Goal: Transaction & Acquisition: Purchase product/service

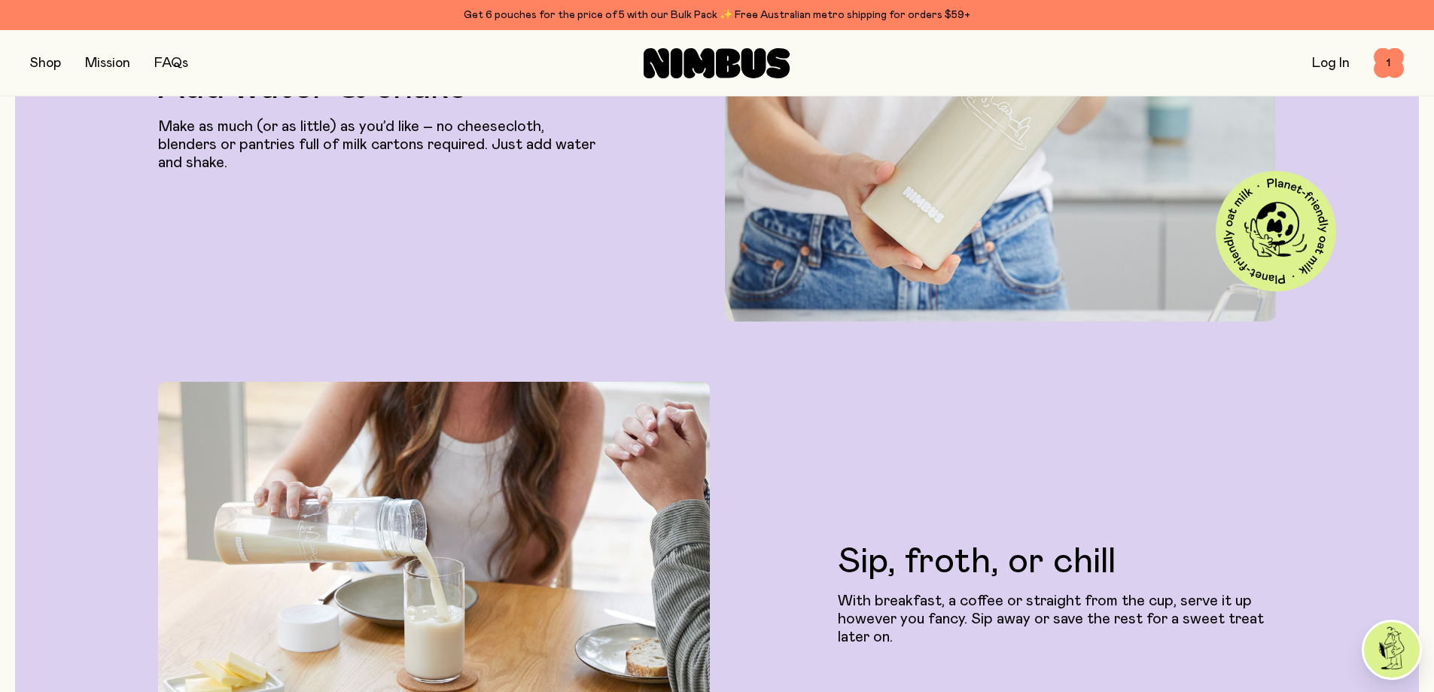
scroll to position [3900, 0]
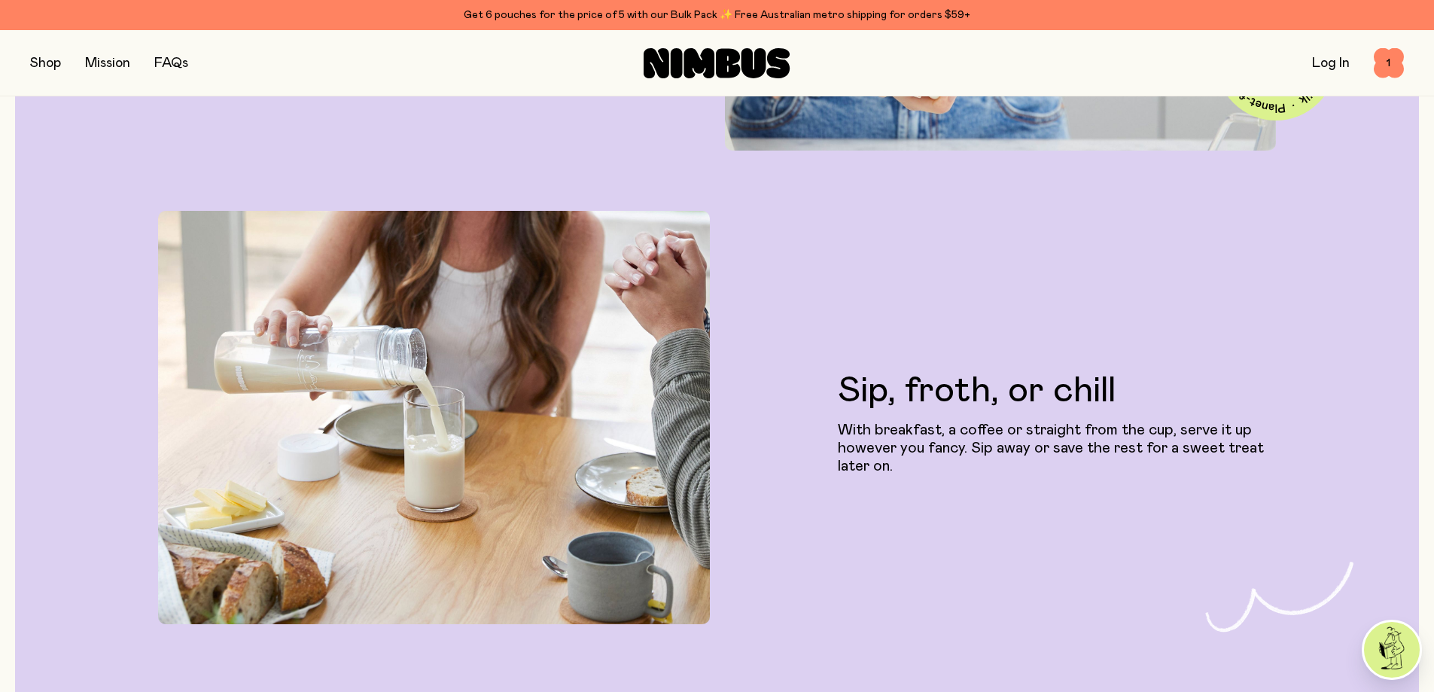
click at [1330, 61] on link "Log In" at bounding box center [1331, 63] width 38 height 14
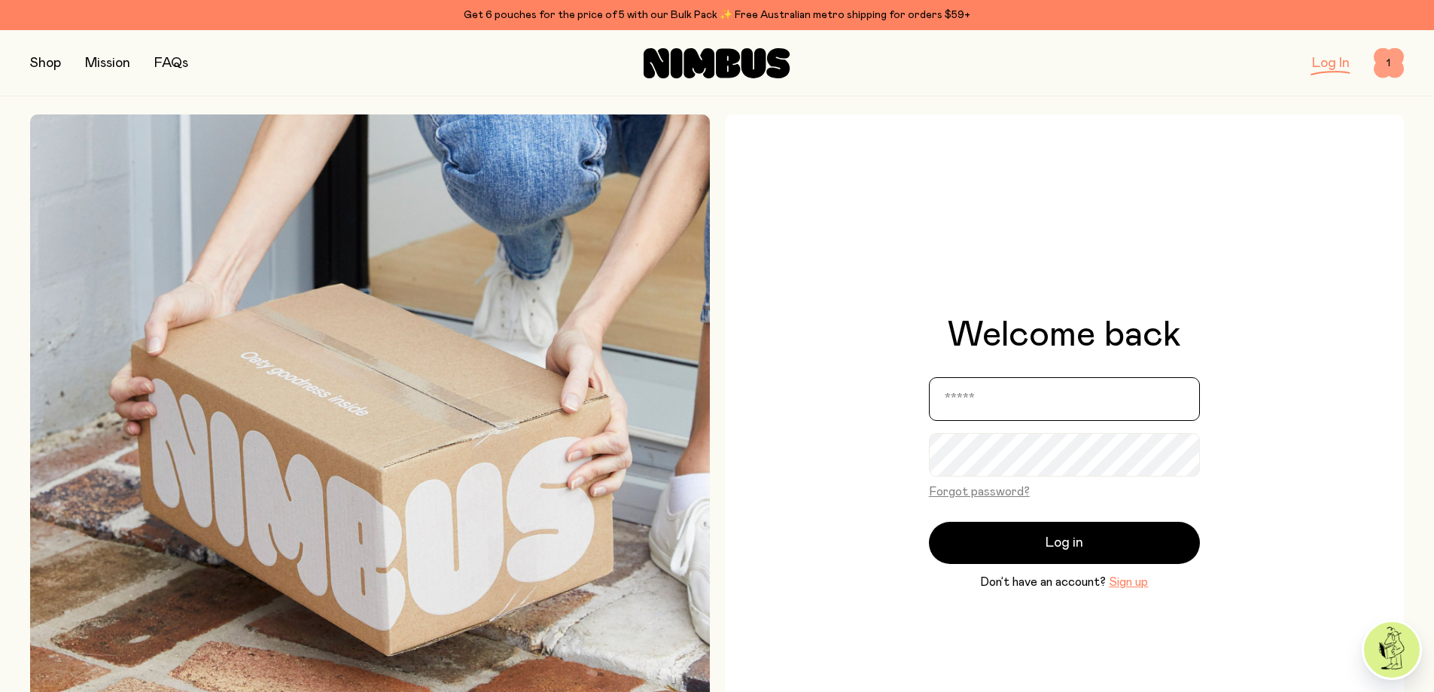
type input "**********"
click at [1400, 68] on span "1" at bounding box center [1389, 63] width 30 height 30
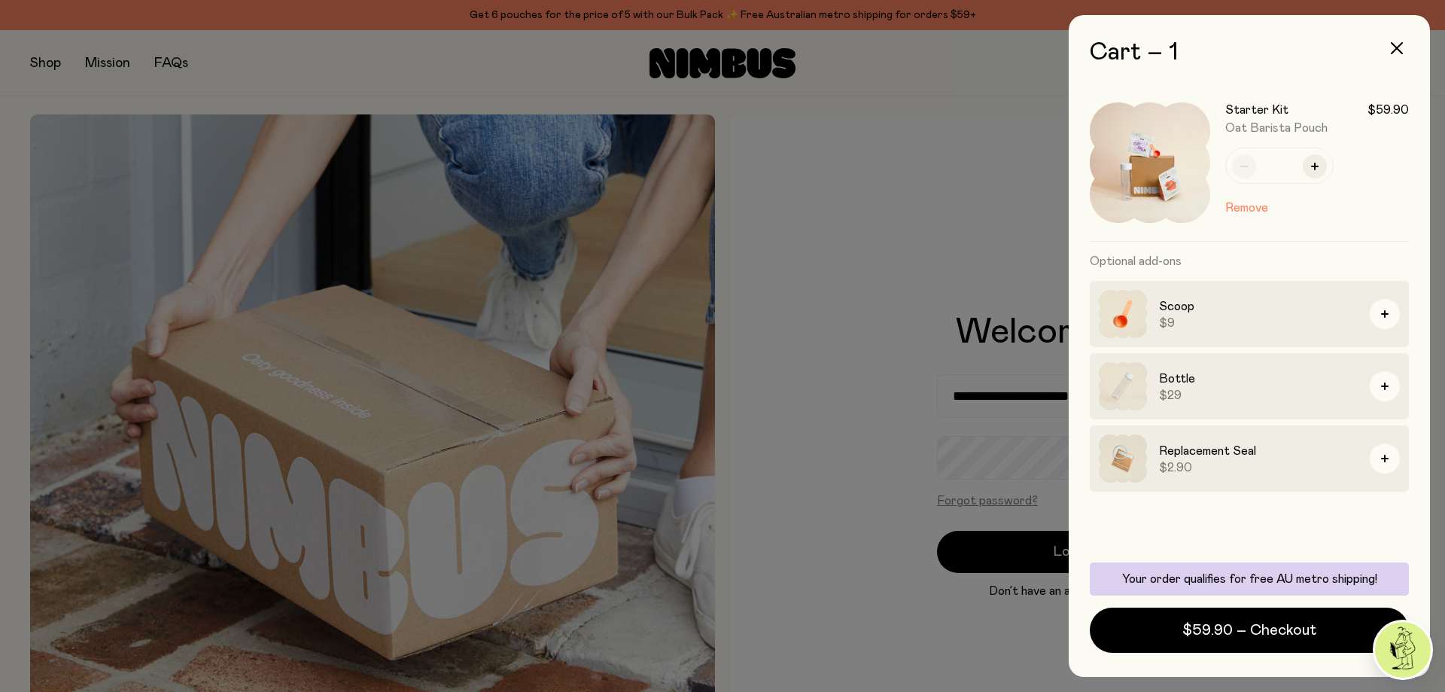
click at [980, 216] on div at bounding box center [722, 346] width 1445 height 692
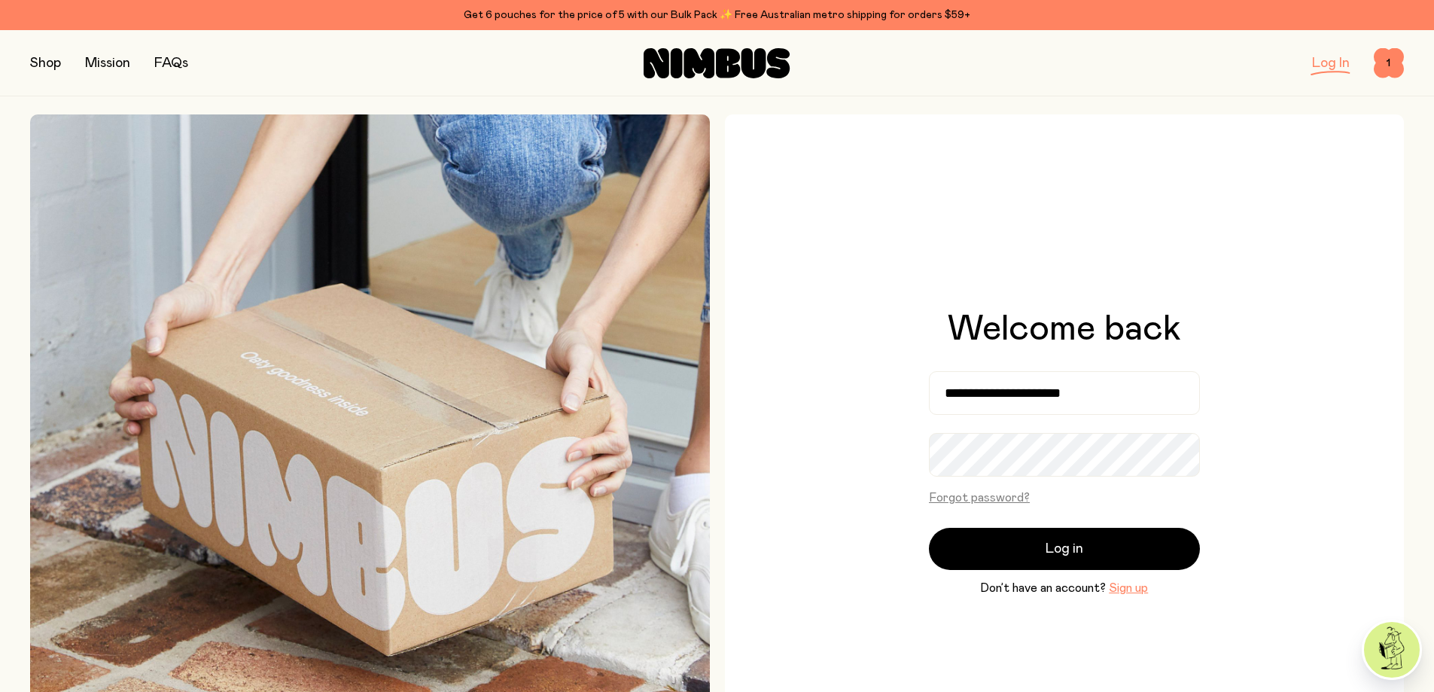
click at [1053, 541] on span "Log in" at bounding box center [1065, 548] width 38 height 21
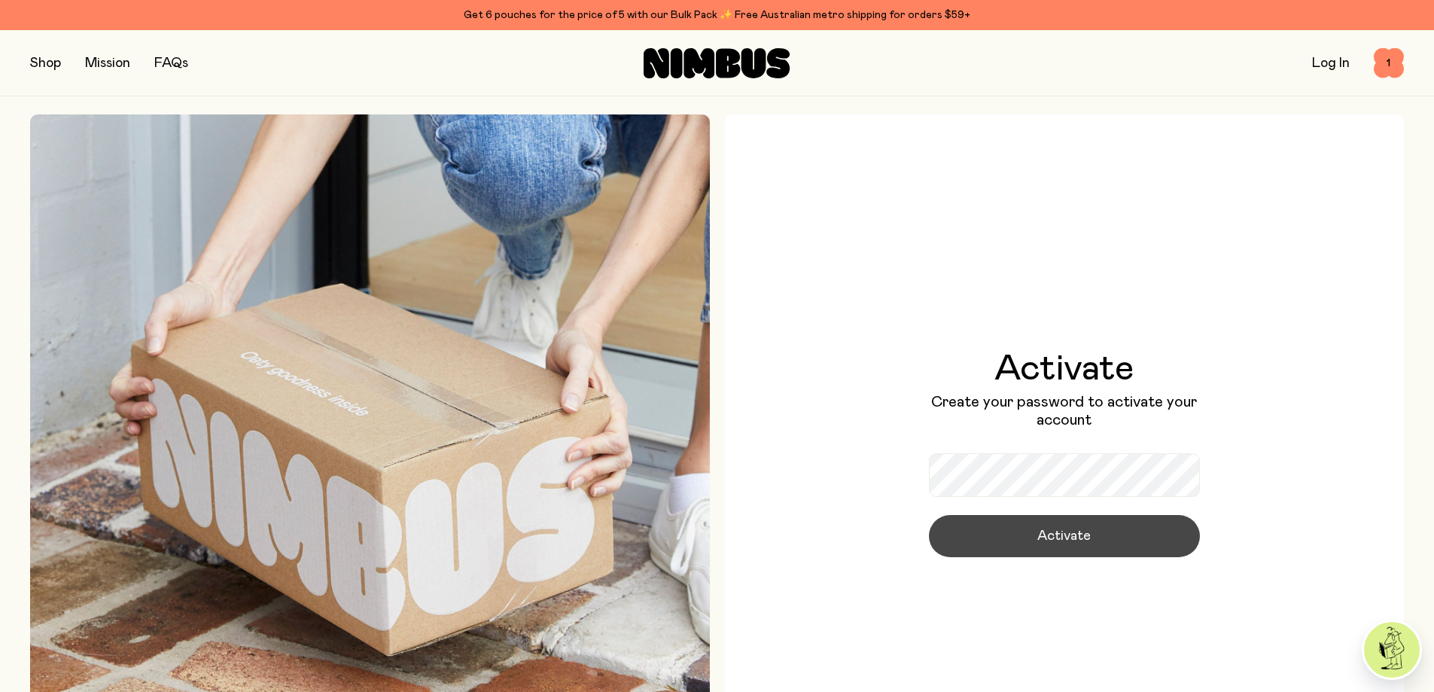
click at [994, 544] on button "Activate" at bounding box center [1064, 536] width 271 height 42
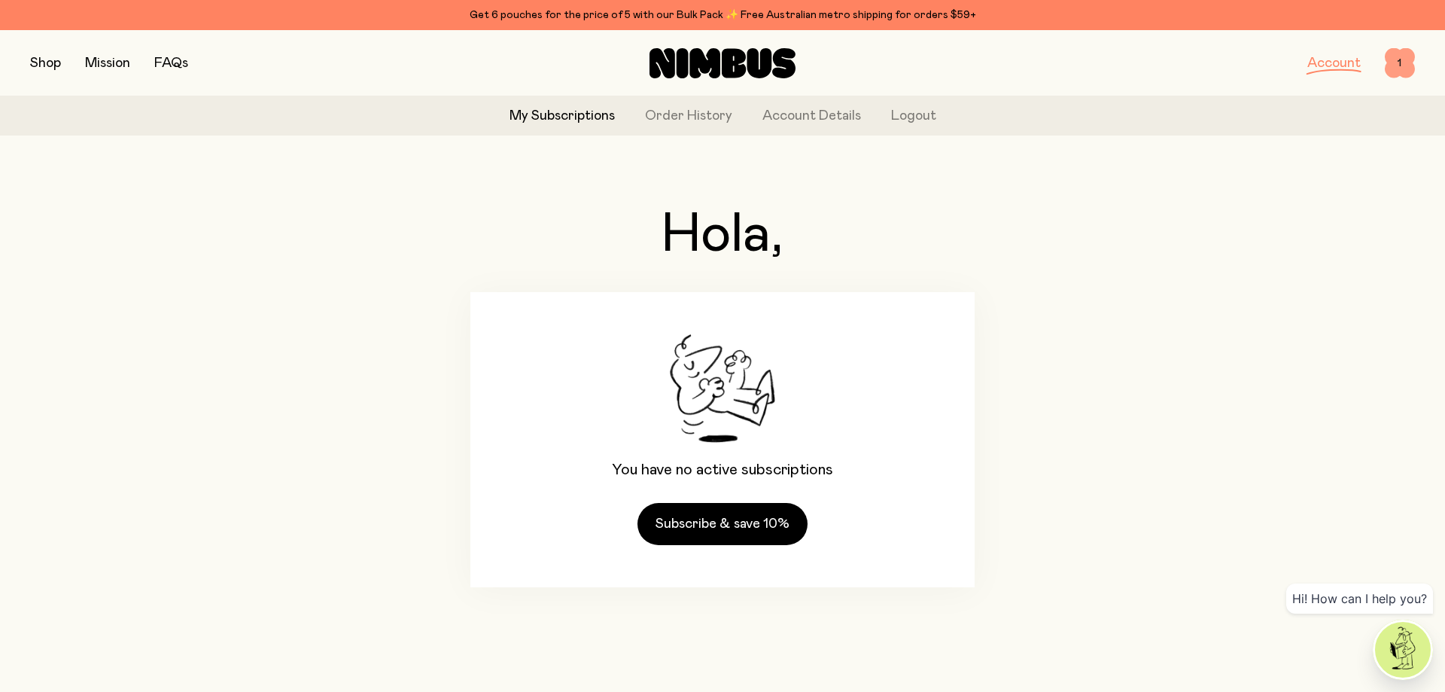
click at [1402, 66] on span "1" at bounding box center [1400, 63] width 30 height 30
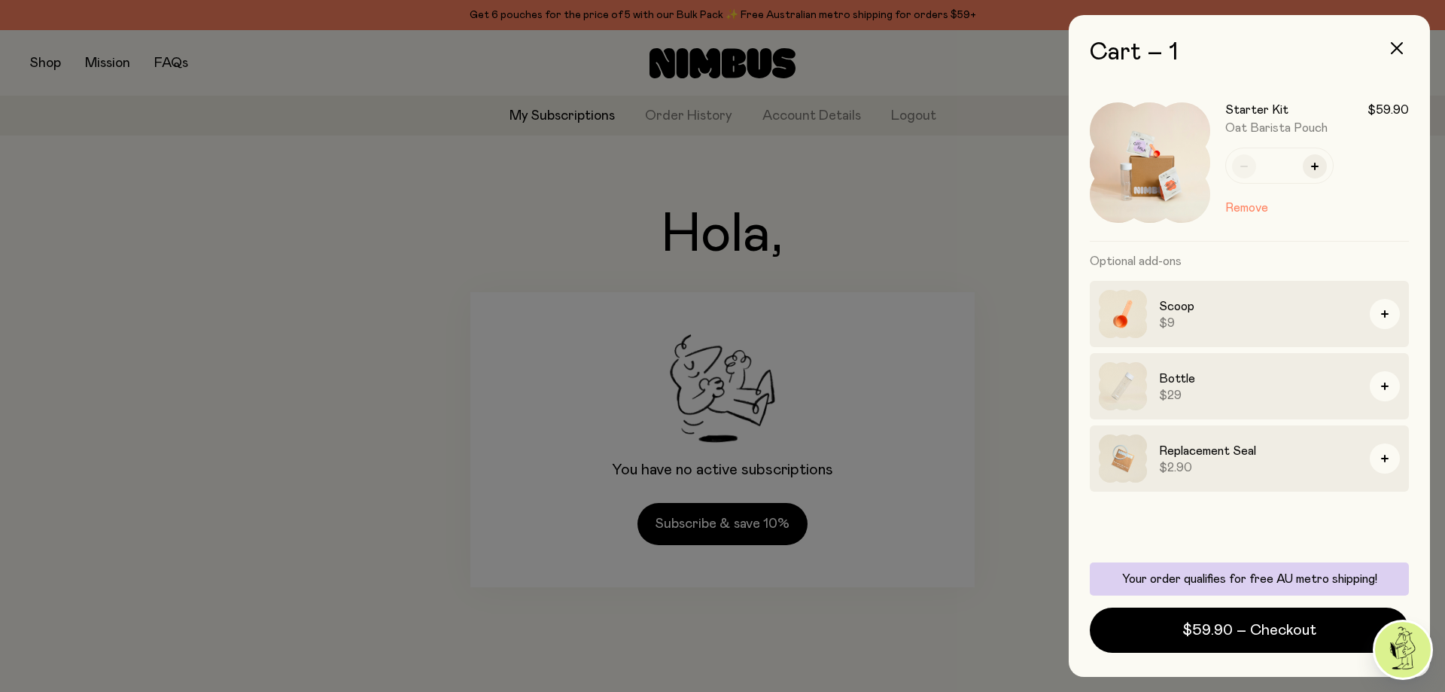
click at [968, 227] on div at bounding box center [722, 346] width 1445 height 692
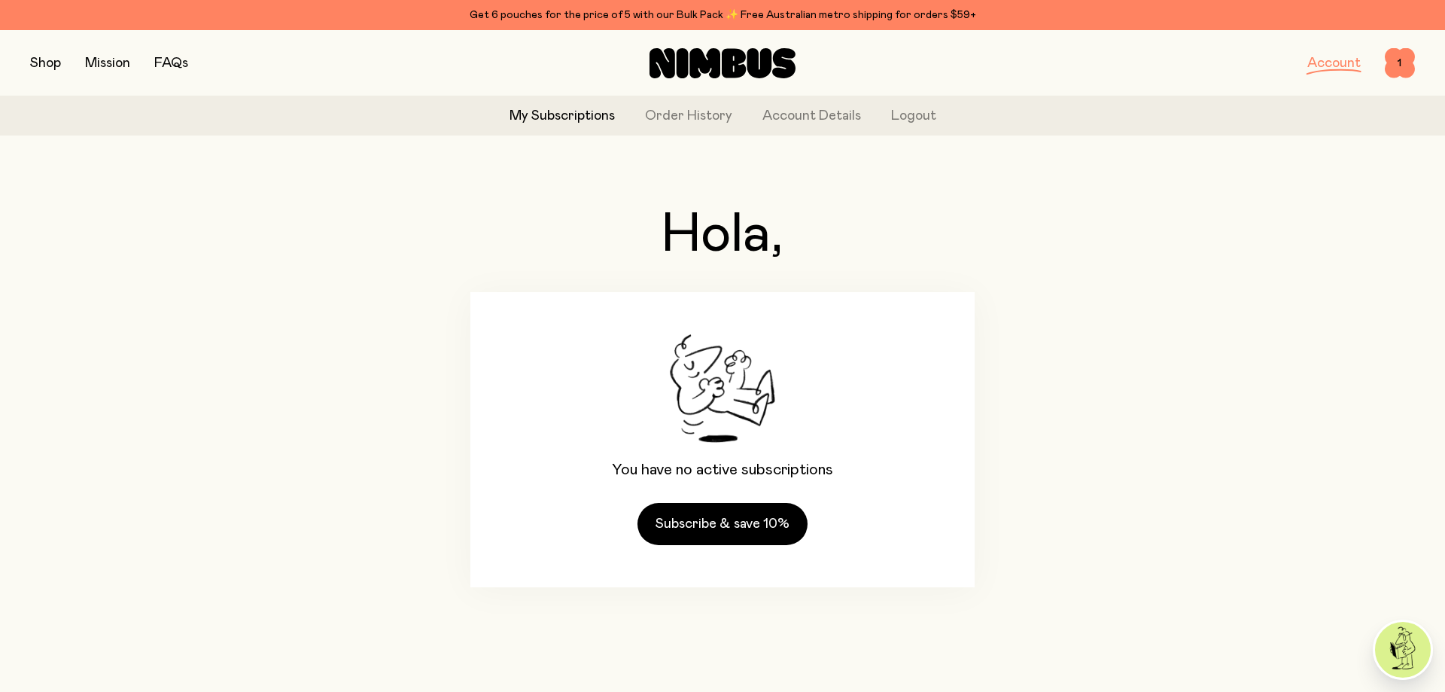
click at [46, 64] on button "button" at bounding box center [45, 63] width 31 height 21
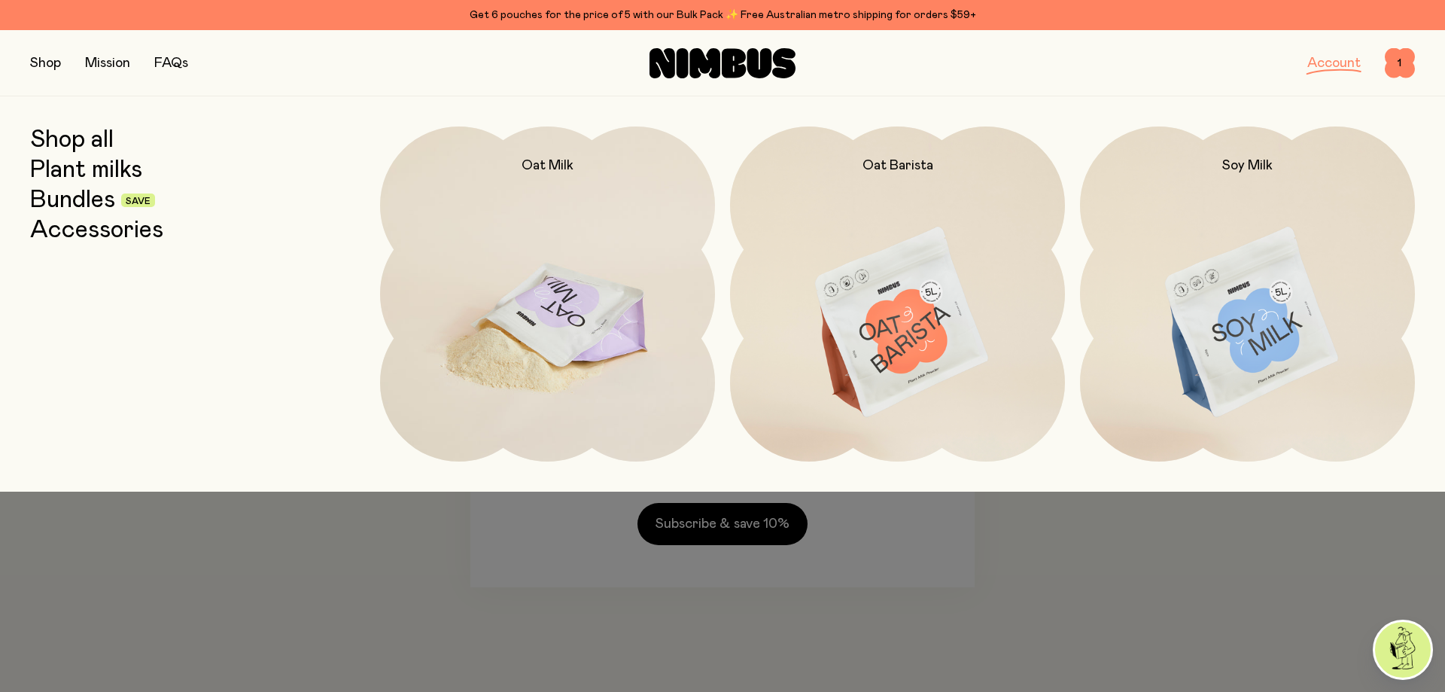
click at [513, 343] on img at bounding box center [547, 323] width 335 height 394
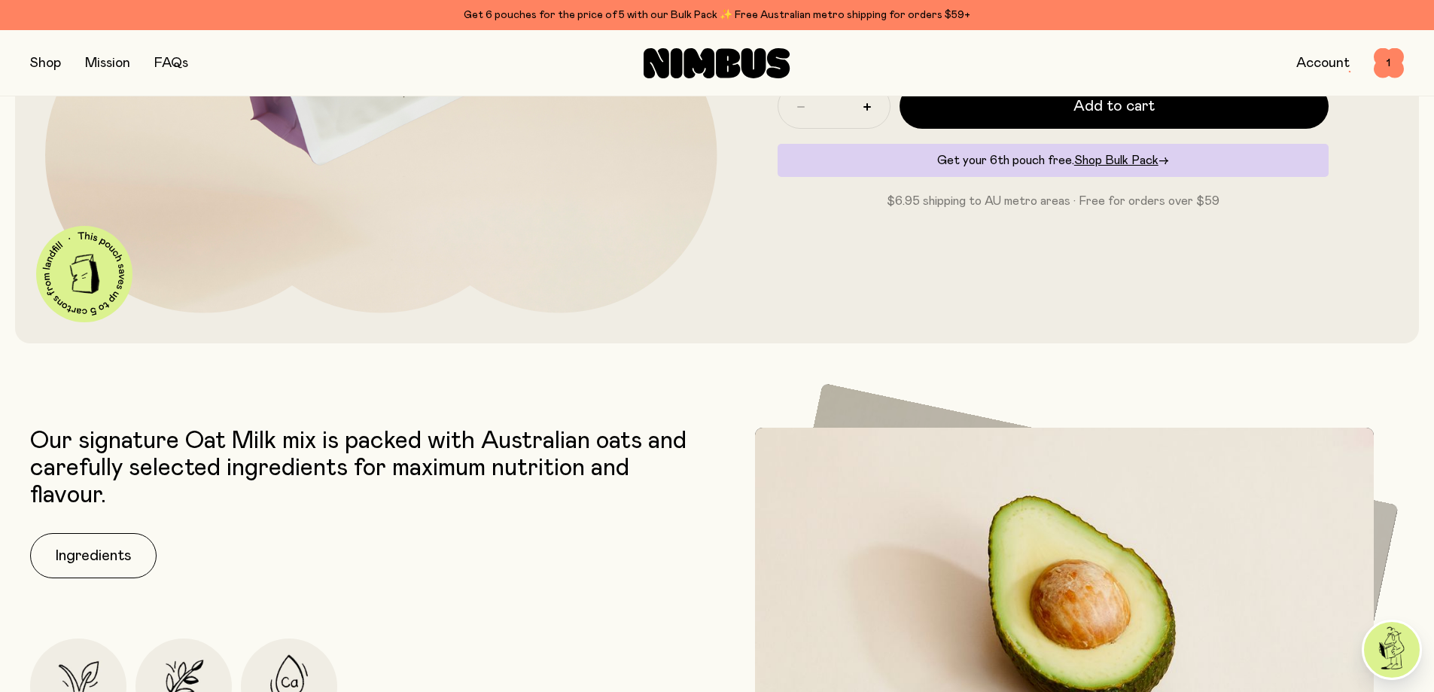
scroll to position [301, 0]
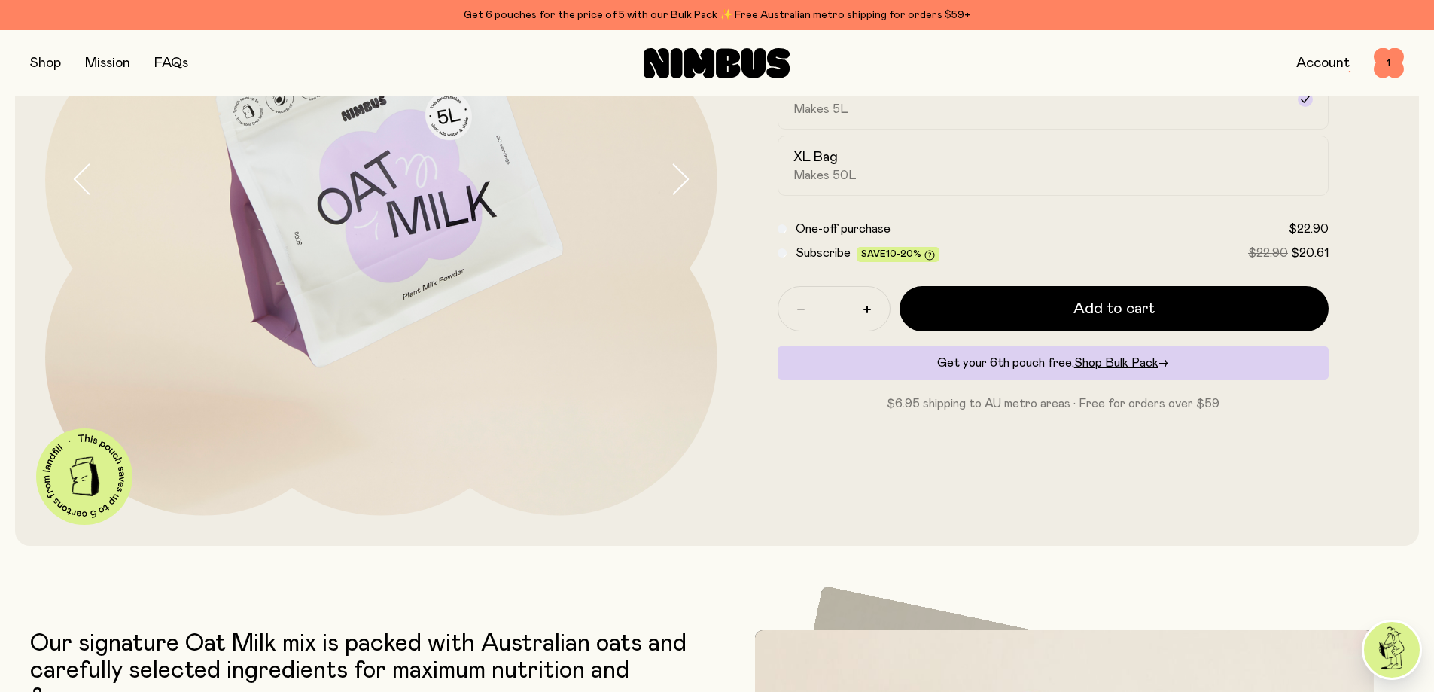
click at [51, 56] on button "button" at bounding box center [45, 63] width 31 height 21
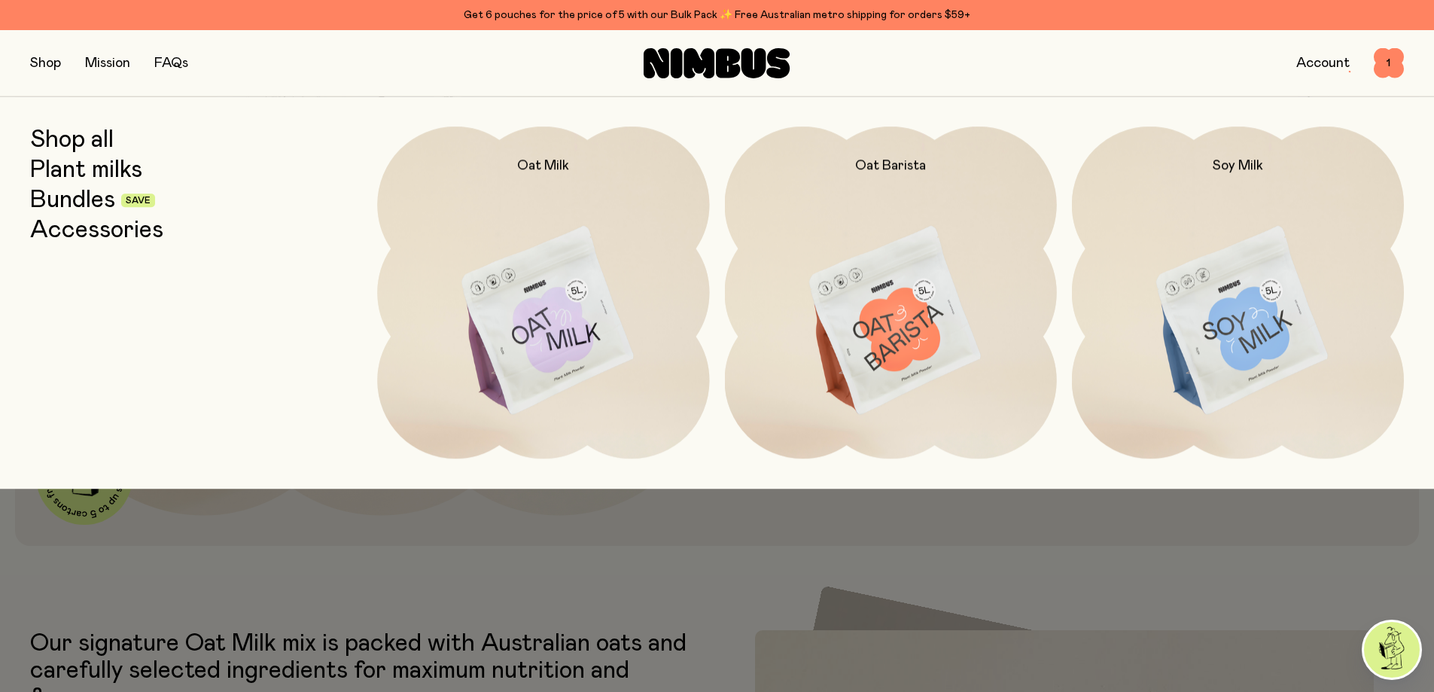
click at [68, 207] on link "Bundles" at bounding box center [72, 200] width 85 height 27
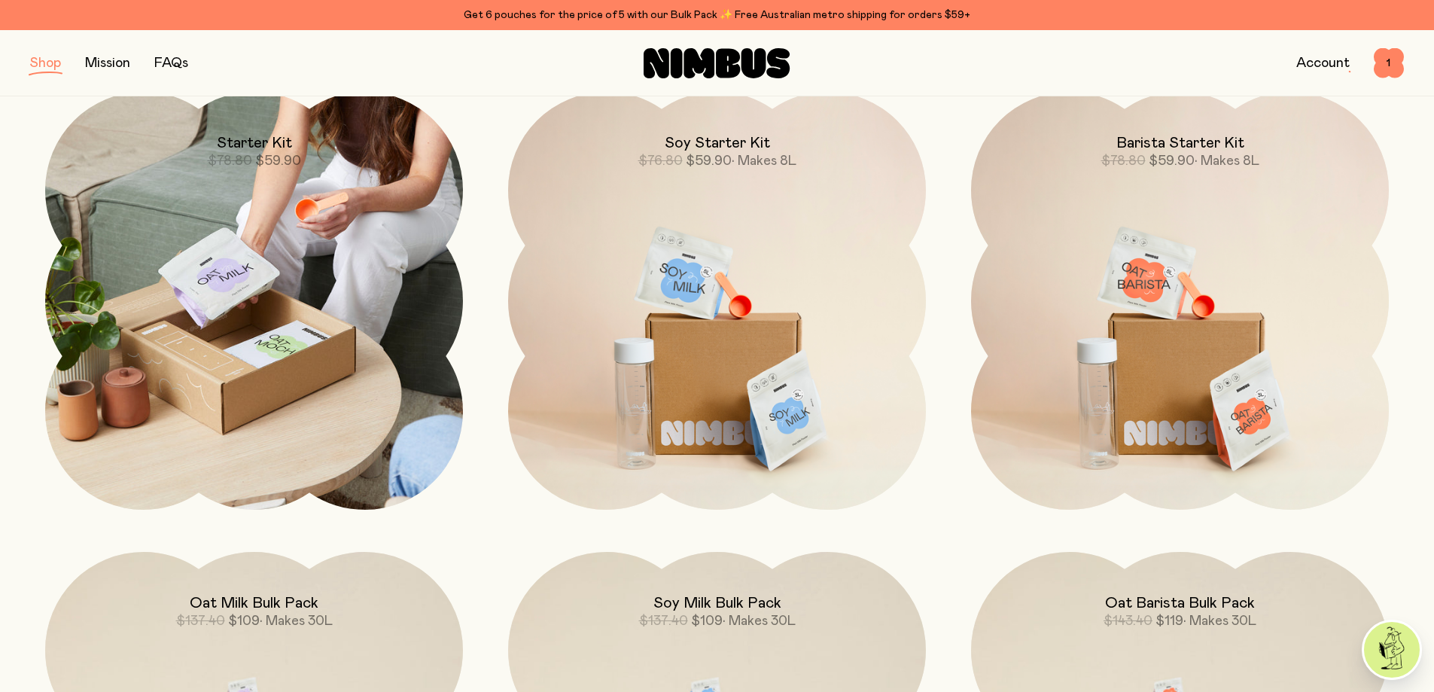
scroll to position [226, 0]
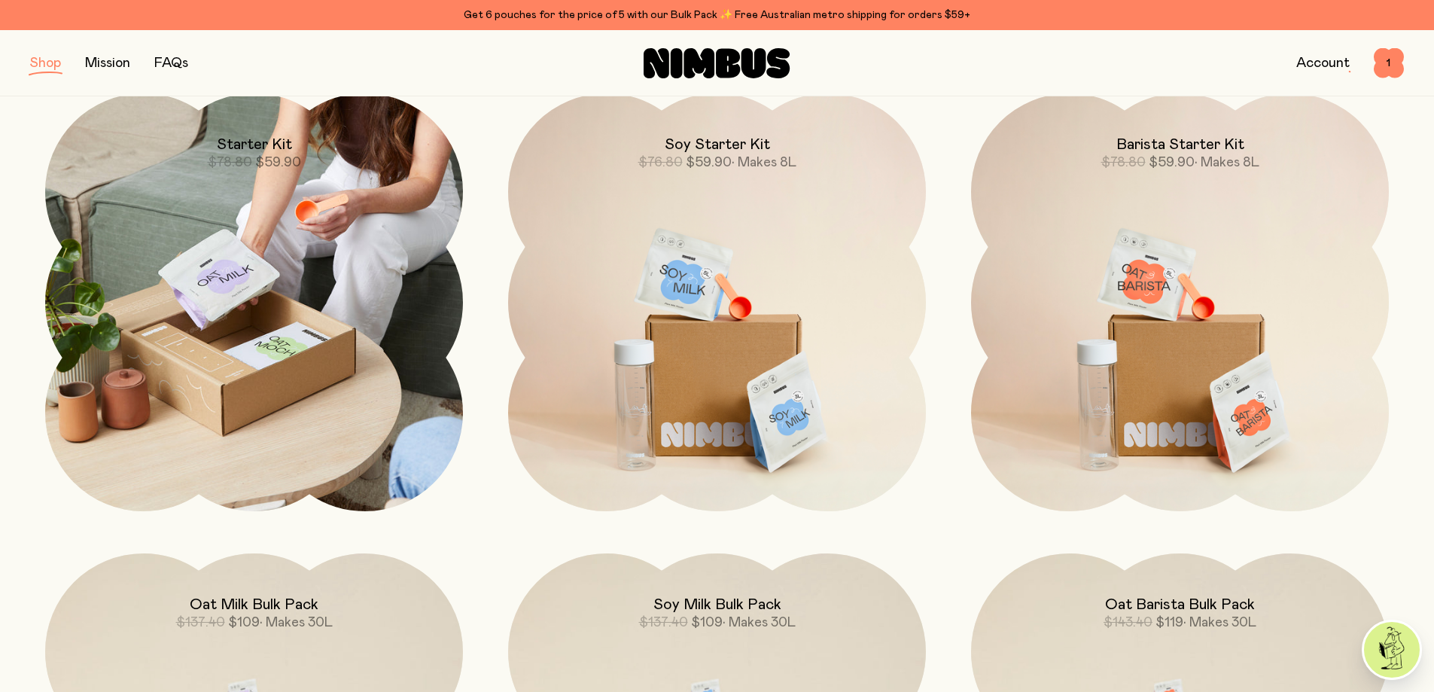
click at [315, 339] on img at bounding box center [254, 302] width 418 height 418
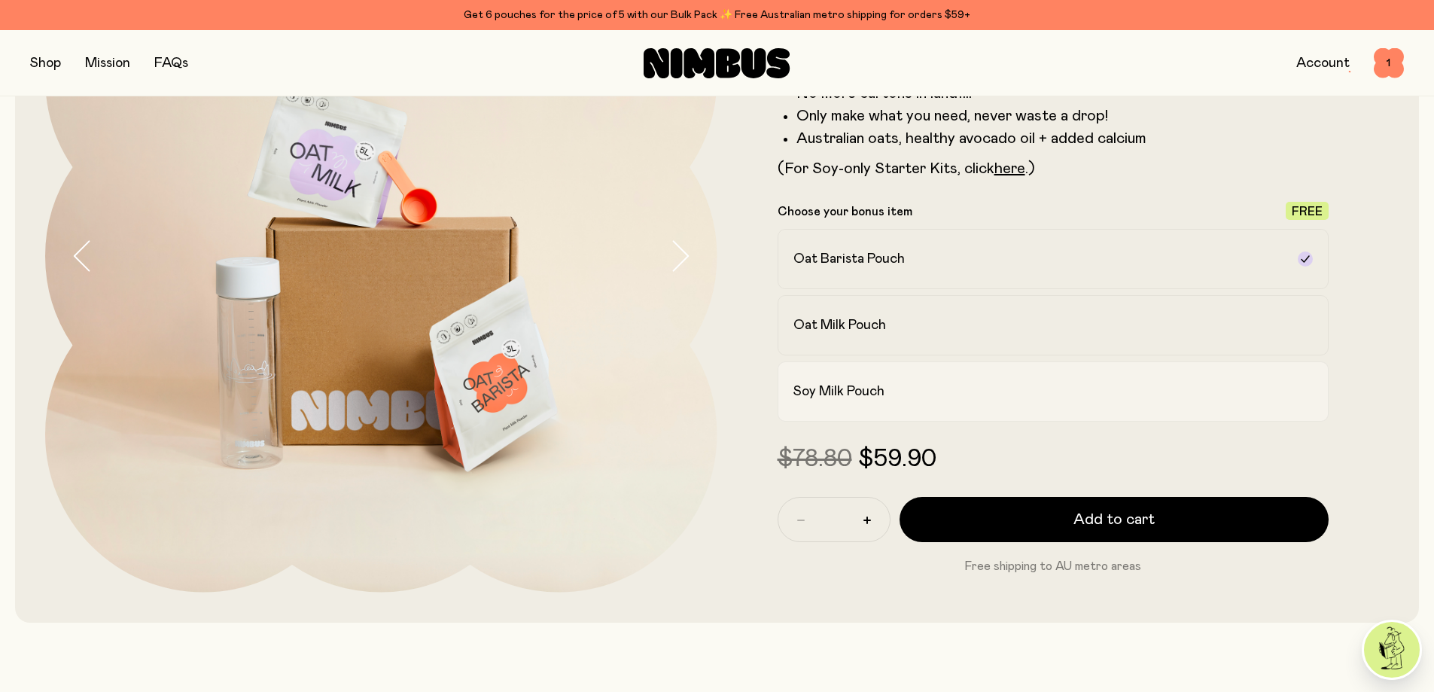
scroll to position [226, 0]
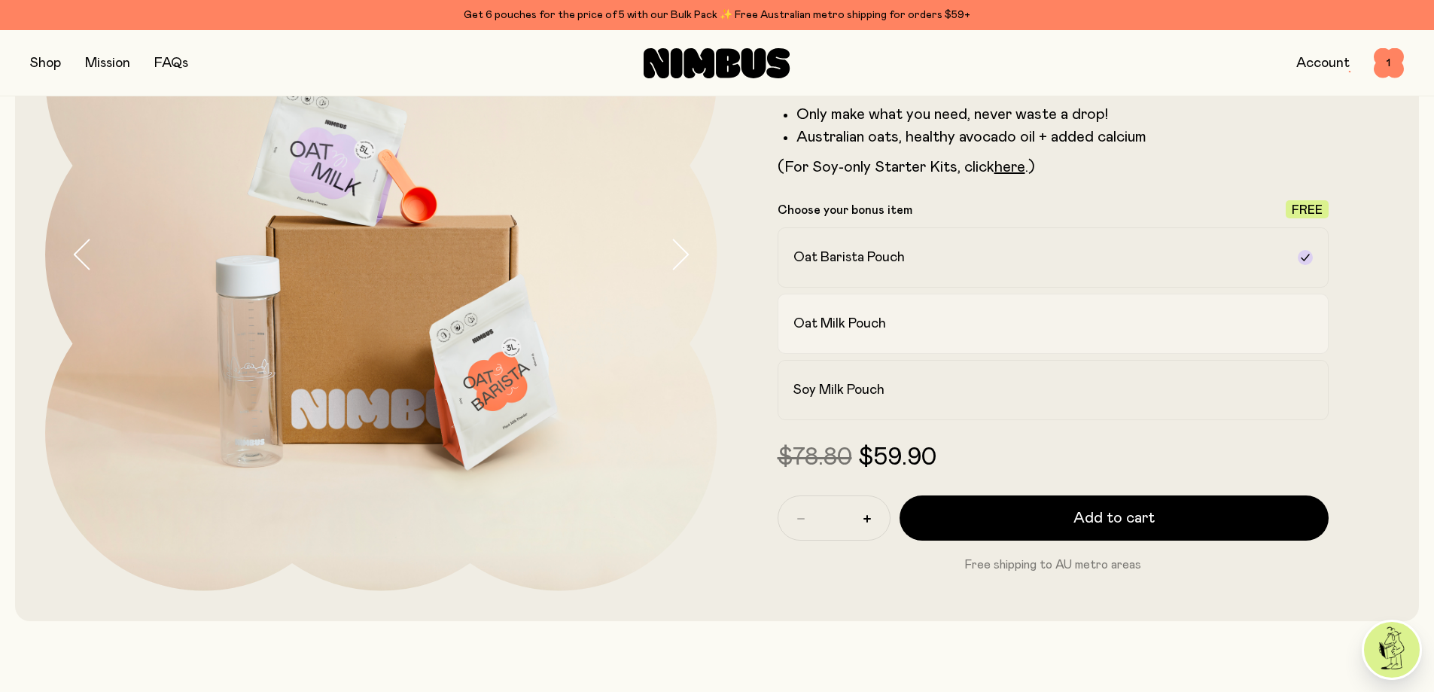
click at [868, 324] on h2 "Oat Milk Pouch" at bounding box center [839, 324] width 93 height 18
click at [849, 258] on h2 "Oat Barista Pouch" at bounding box center [848, 257] width 111 height 18
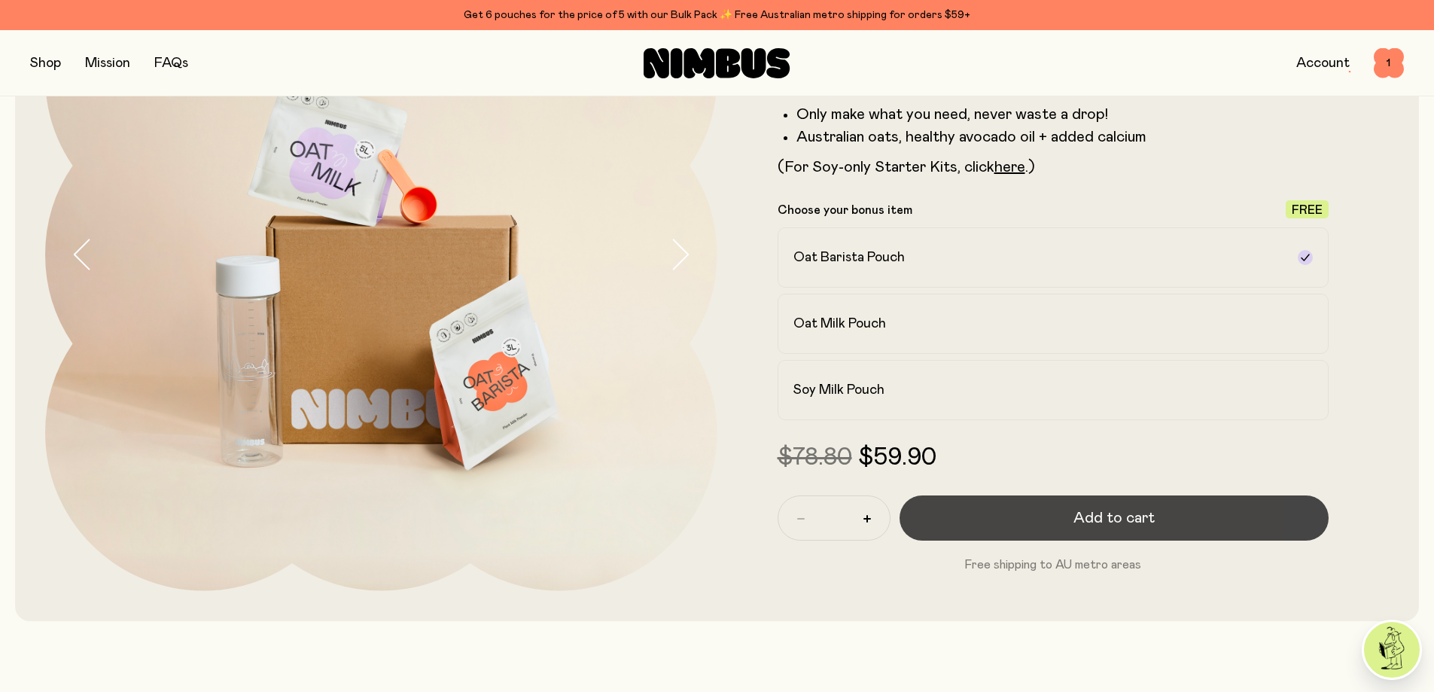
click at [1090, 510] on span "Add to cart" at bounding box center [1114, 517] width 81 height 21
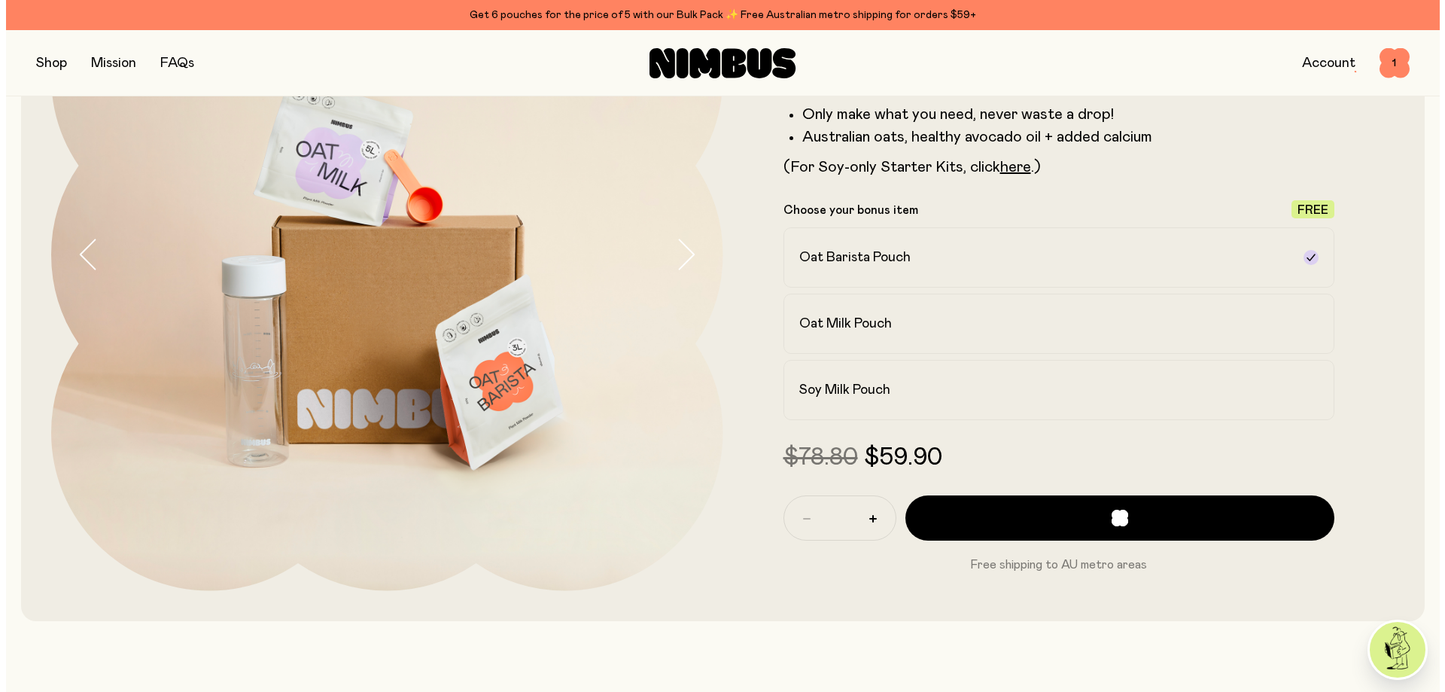
scroll to position [0, 0]
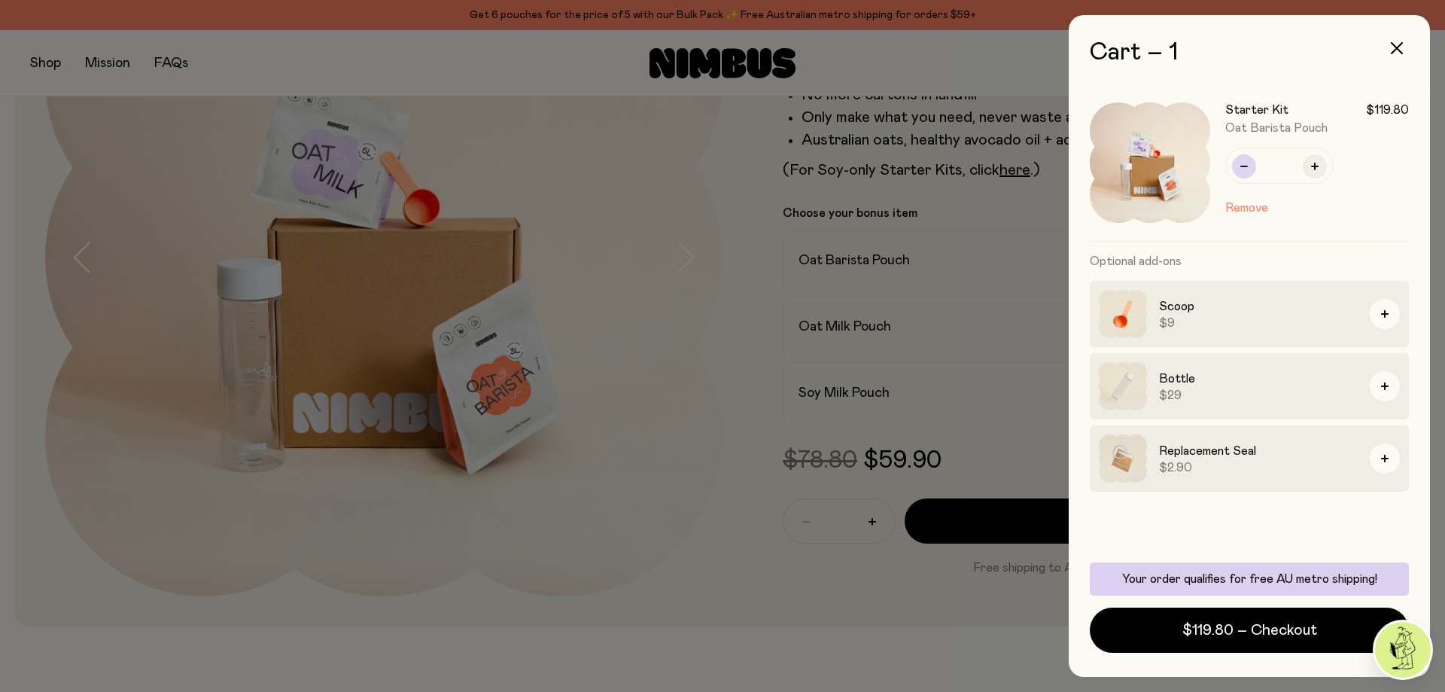
click at [1252, 163] on button "button" at bounding box center [1244, 166] width 24 height 24
type input "*"
